Goal: Task Accomplishment & Management: Use online tool/utility

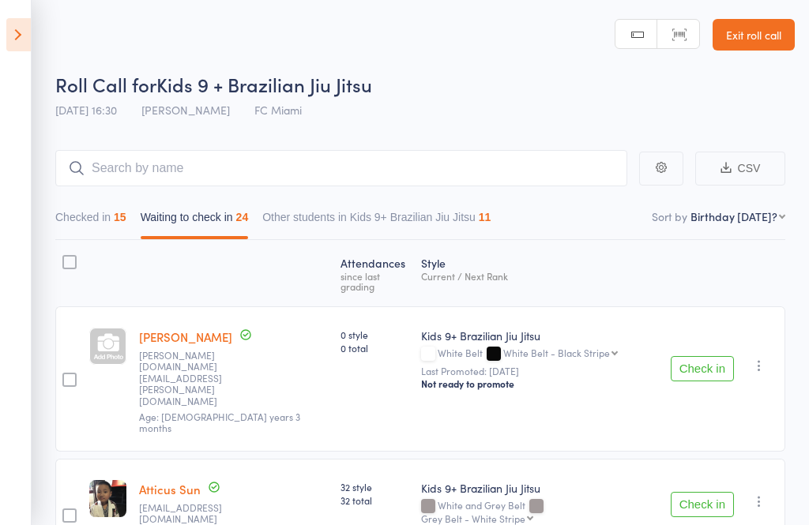
click at [18, 38] on icon at bounding box center [18, 34] width 24 height 33
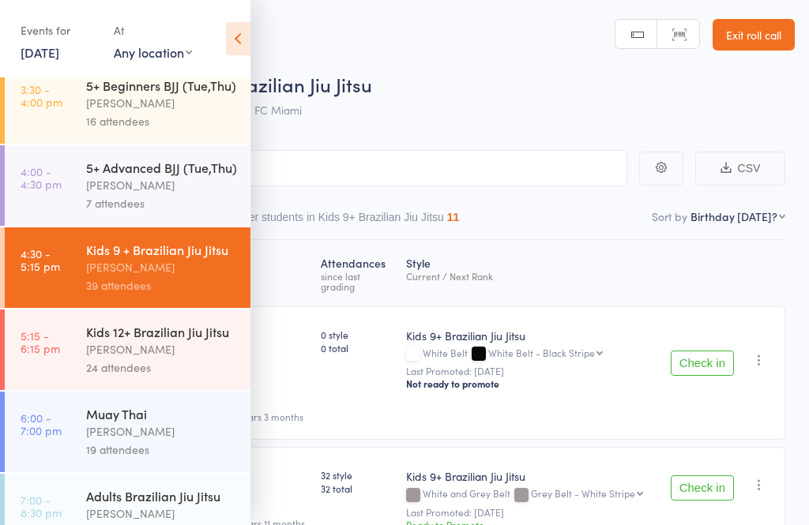
scroll to position [179, 0]
click at [141, 339] on div "Kids 12+ Brazilian Jiu Jitsu" at bounding box center [161, 330] width 151 height 17
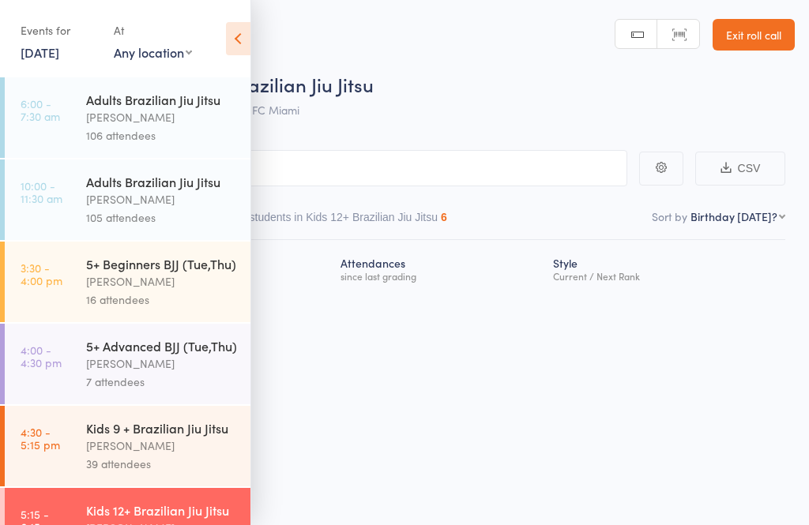
click at [234, 36] on icon at bounding box center [238, 38] width 24 height 33
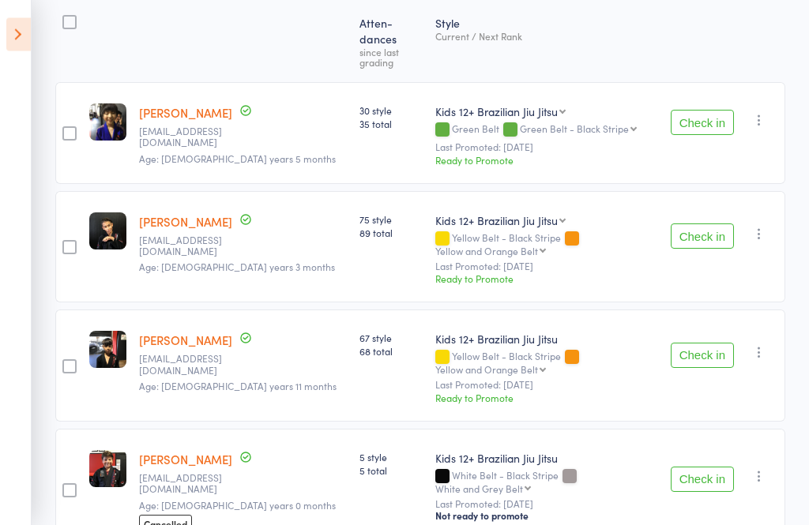
scroll to position [245, 0]
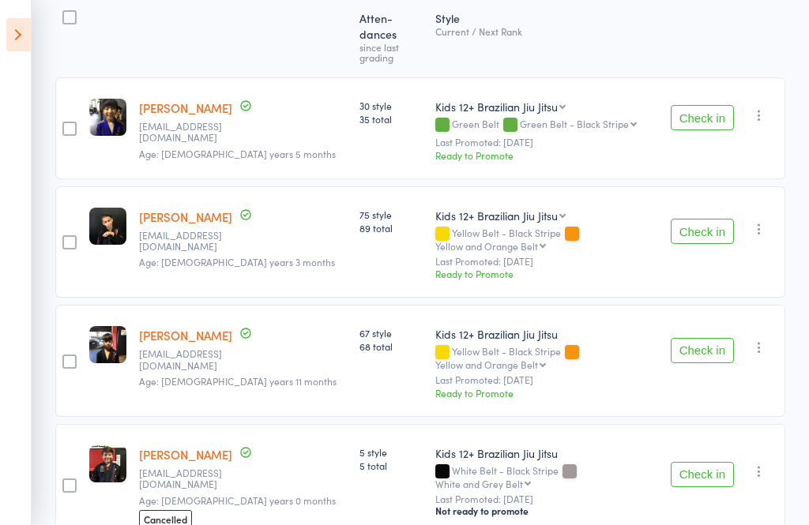
click at [712, 219] on button "Check in" at bounding box center [701, 231] width 63 height 25
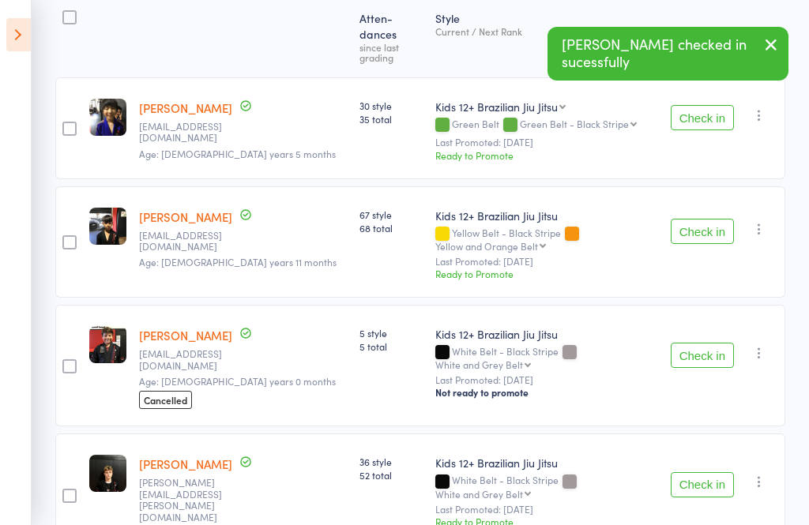
click at [707, 219] on button "Check in" at bounding box center [701, 231] width 63 height 25
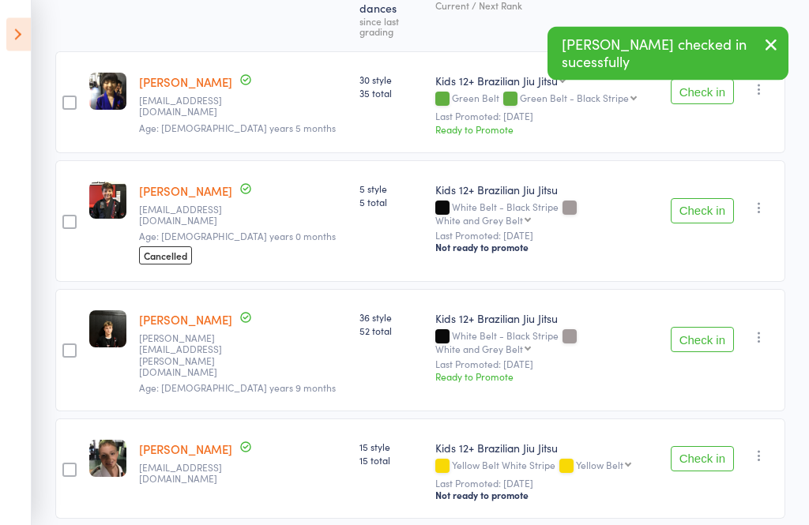
scroll to position [317, 0]
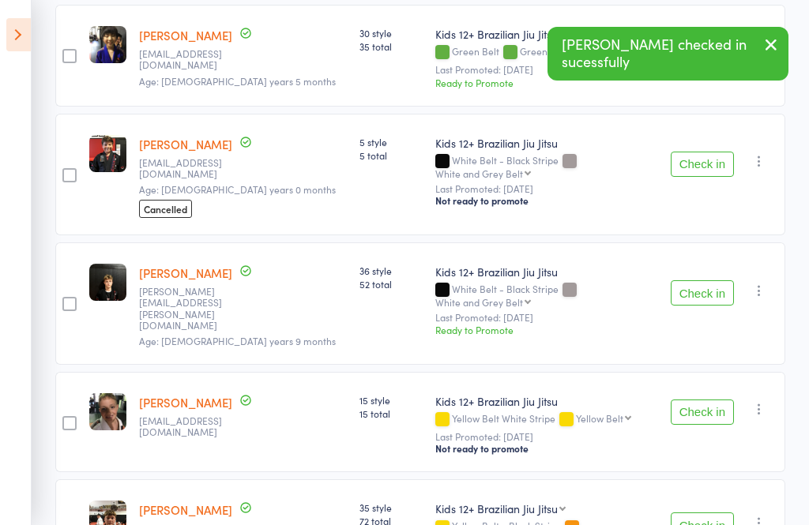
click at [722, 280] on button "Check in" at bounding box center [701, 292] width 63 height 25
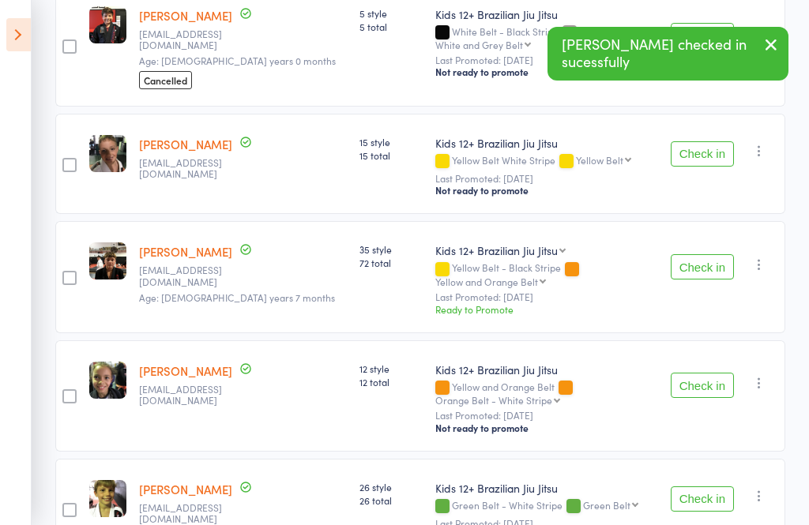
scroll to position [452, 0]
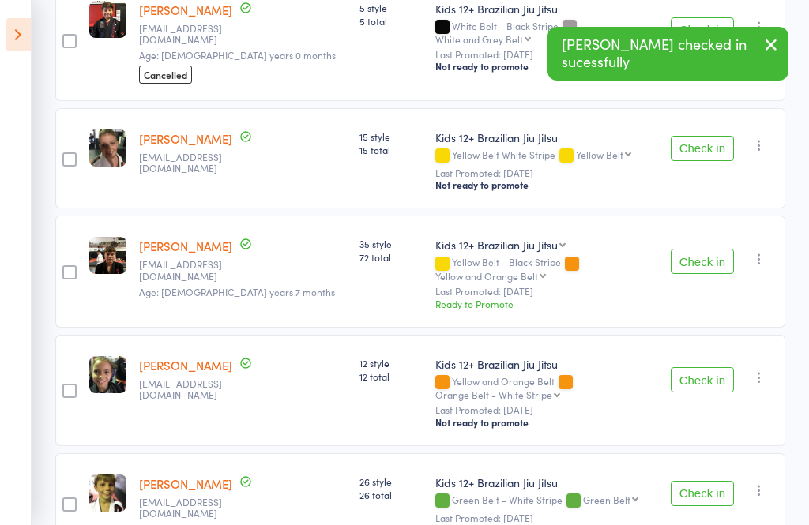
click at [718, 367] on button "Check in" at bounding box center [701, 379] width 63 height 25
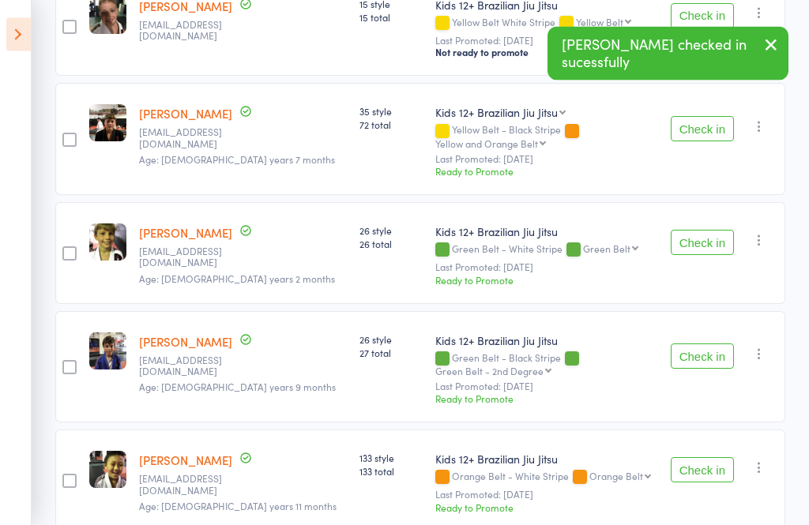
scroll to position [584, 0]
click at [724, 230] on button "Check in" at bounding box center [701, 242] width 63 height 25
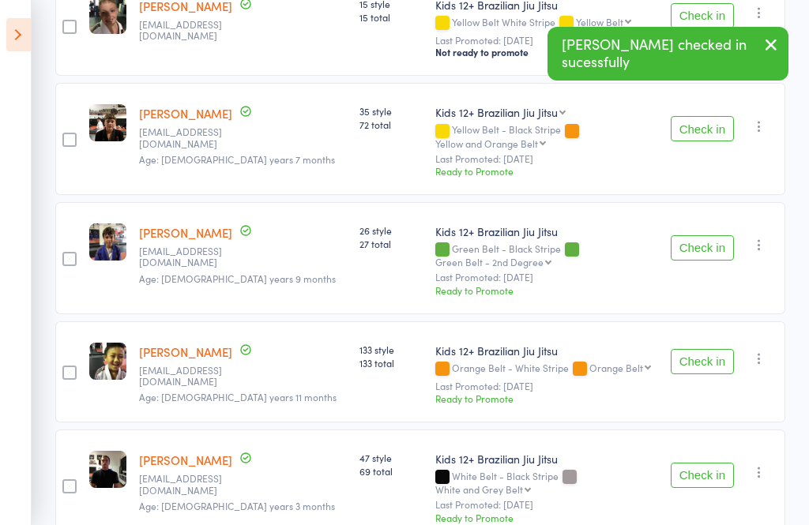
click at [723, 235] on button "Check in" at bounding box center [701, 247] width 63 height 25
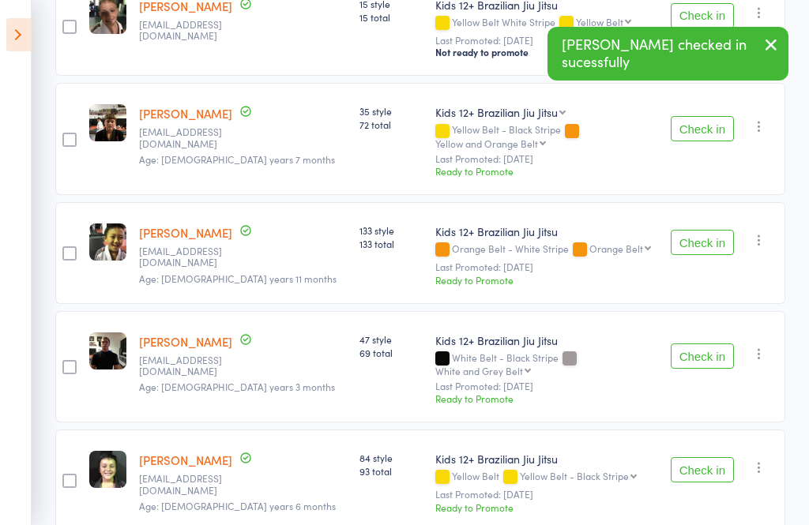
click at [717, 344] on button "Check in" at bounding box center [701, 356] width 63 height 25
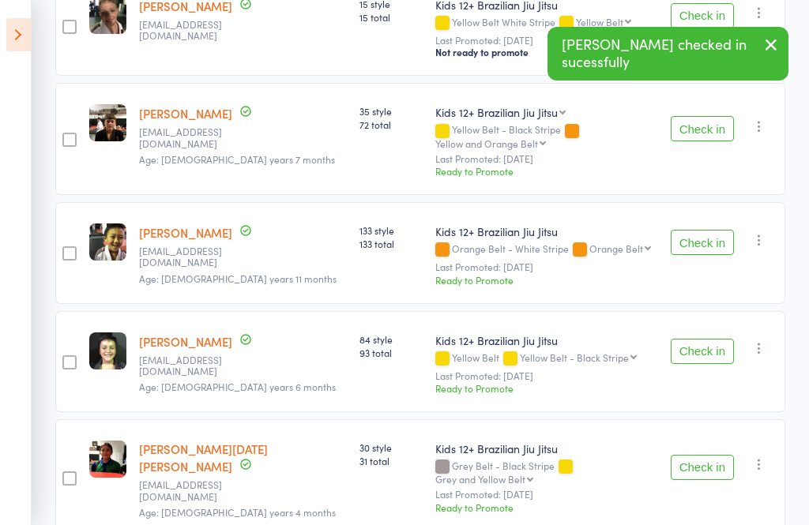
click at [719, 339] on button "Check in" at bounding box center [701, 351] width 63 height 25
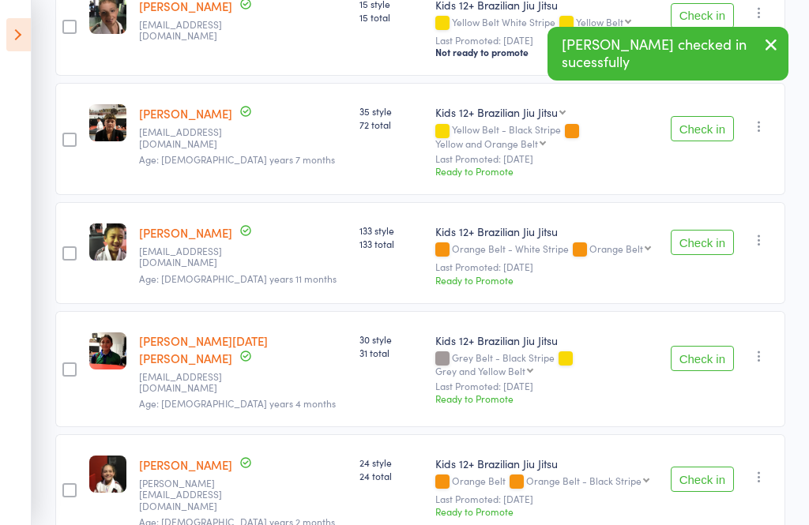
click at [721, 346] on button "Check in" at bounding box center [701, 358] width 63 height 25
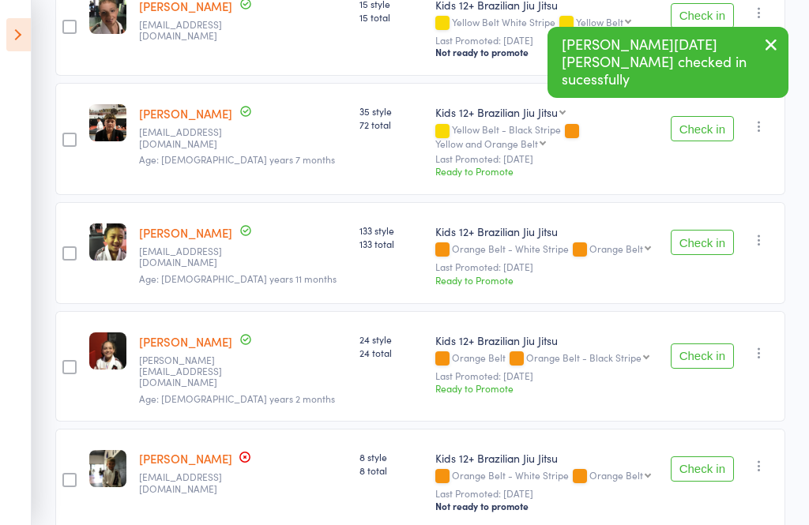
click at [720, 311] on div "Check in Check in Promote Send message Add Note Add Task Add Flag Remove Mark a…" at bounding box center [724, 366] width 121 height 111
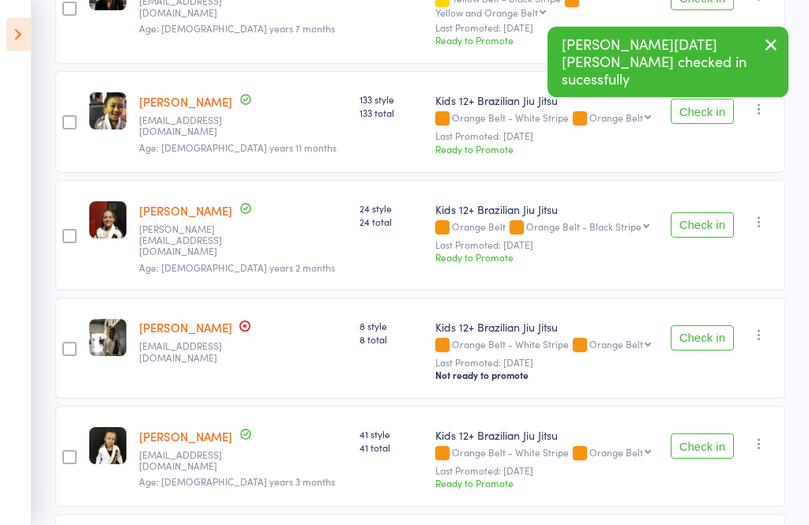
scroll to position [718, 0]
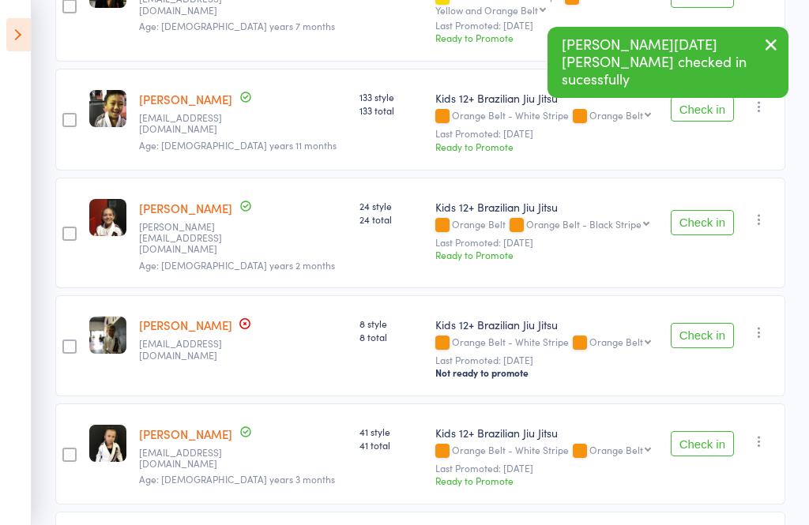
click at [725, 200] on div "Check in Check in Promote Send message Add Note Add Task Add Flag Remove Mark a…" at bounding box center [724, 233] width 121 height 111
click at [723, 210] on button "Check in" at bounding box center [701, 222] width 63 height 25
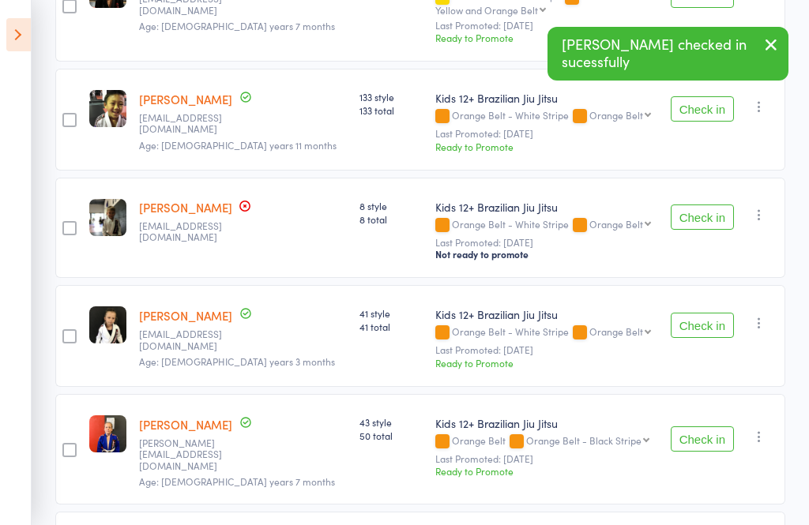
click at [719, 313] on button "Check in" at bounding box center [701, 325] width 63 height 25
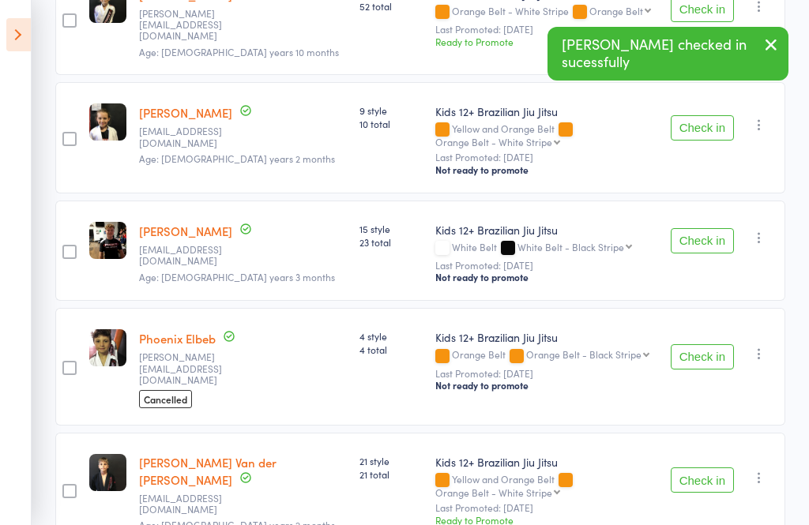
scroll to position [1160, 0]
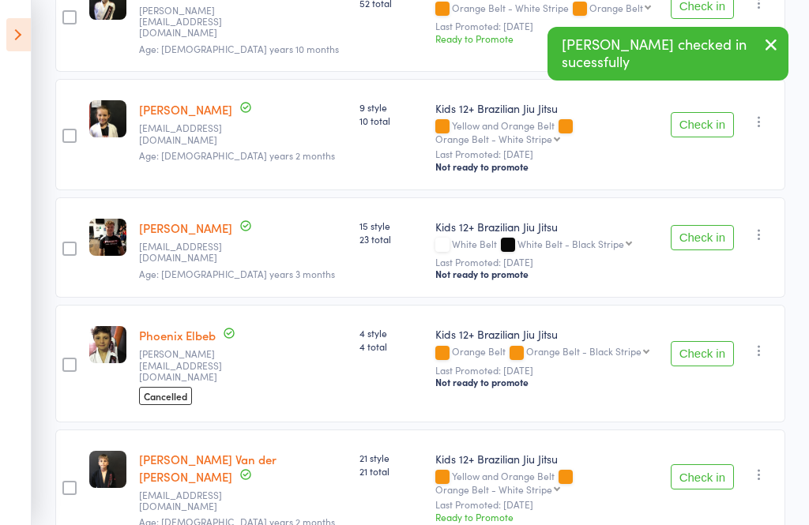
click at [714, 464] on button "Check in" at bounding box center [701, 476] width 63 height 25
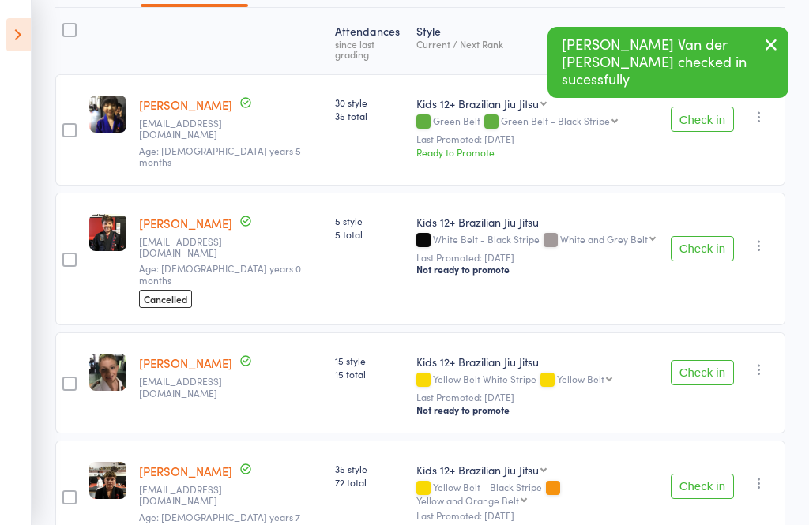
scroll to position [0, 0]
